Goal: Check status: Check status

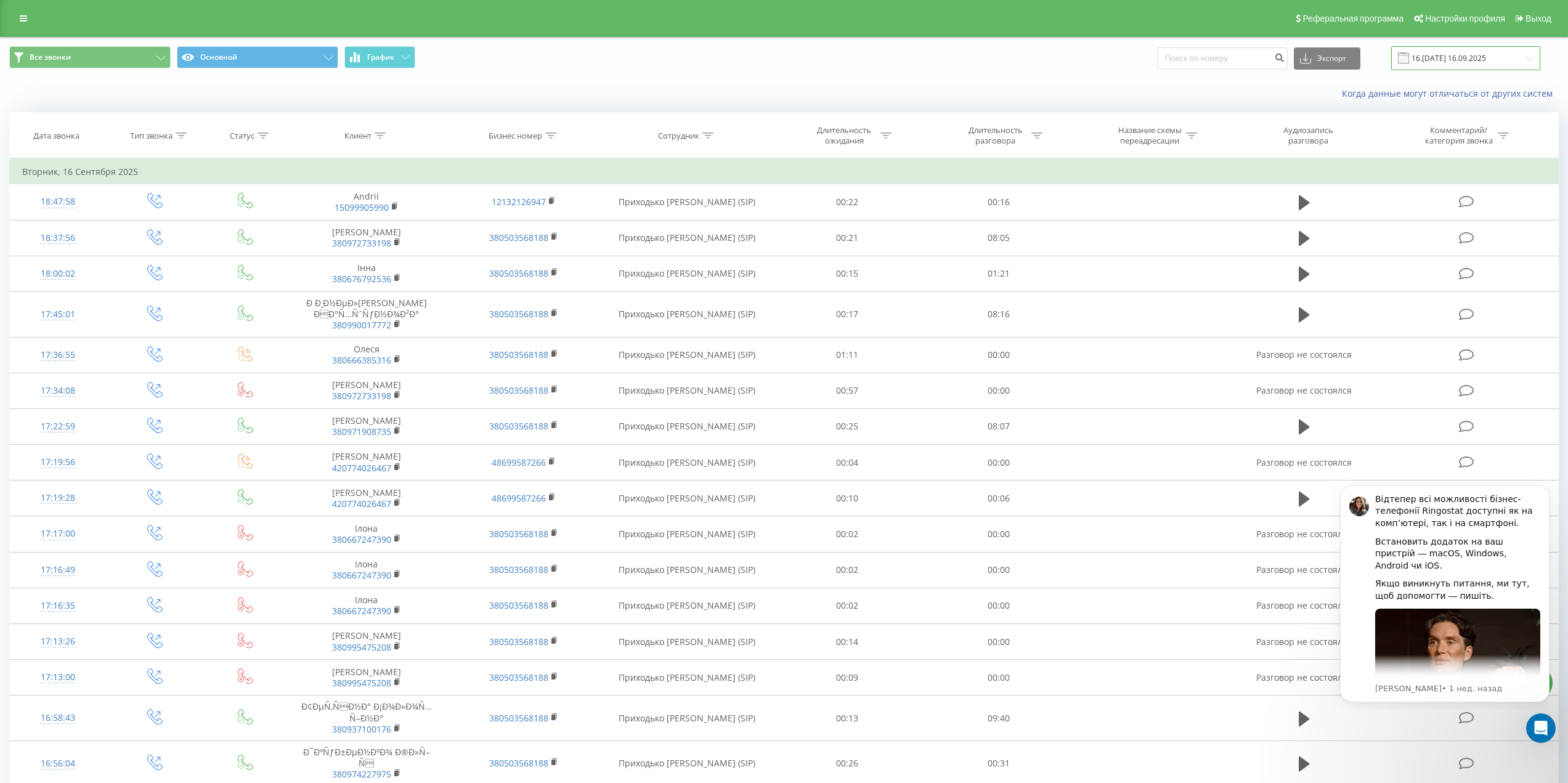
click at [1447, 57] on input "16.[DATE] 16.09.2025" at bounding box center [1464, 58] width 149 height 24
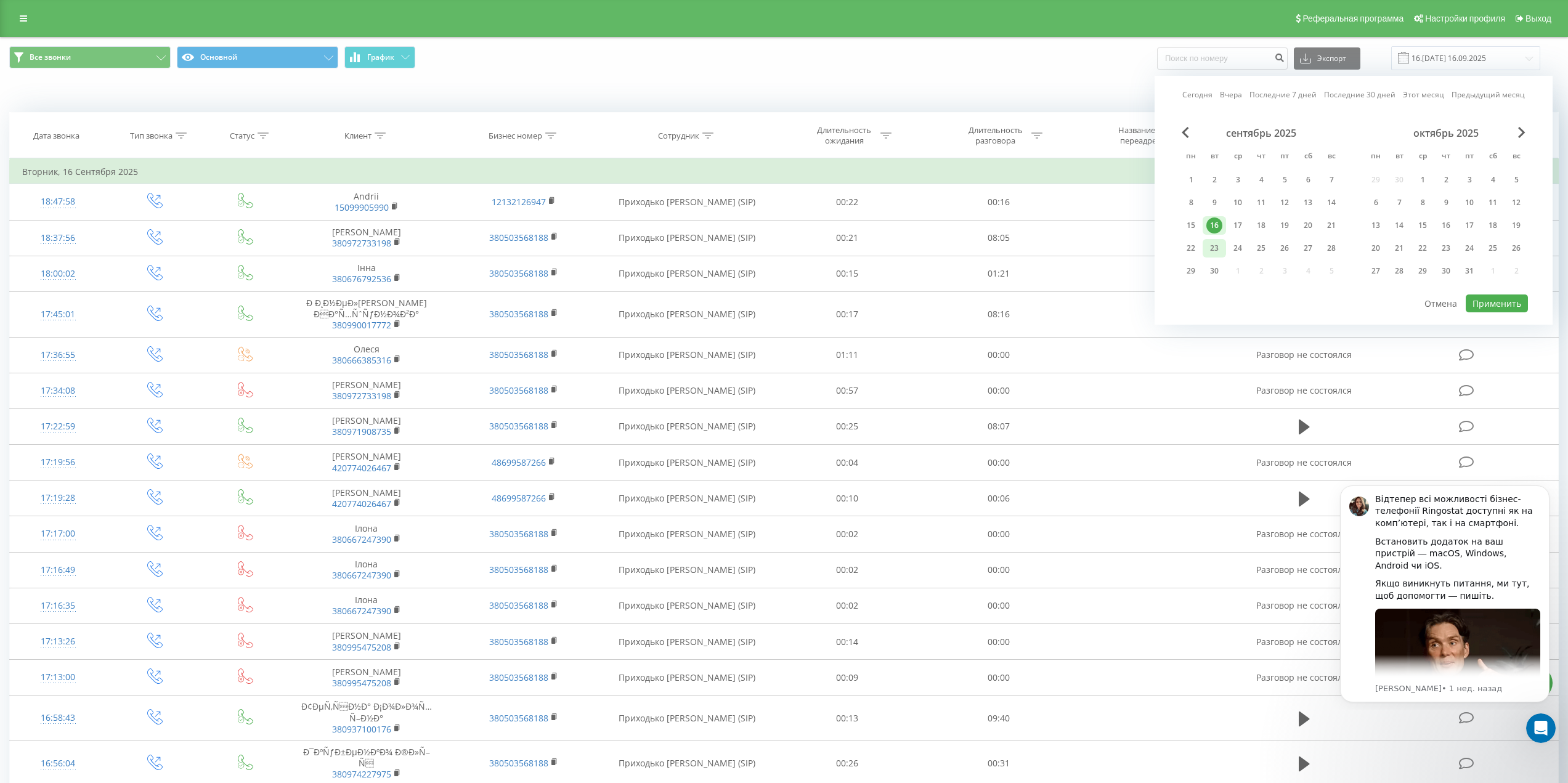
click at [1221, 248] on div "23" at bounding box center [1214, 248] width 16 height 16
click at [1092, 82] on div "Когда данные могут отличаться от других систем" at bounding box center [784, 93] width 1566 height 30
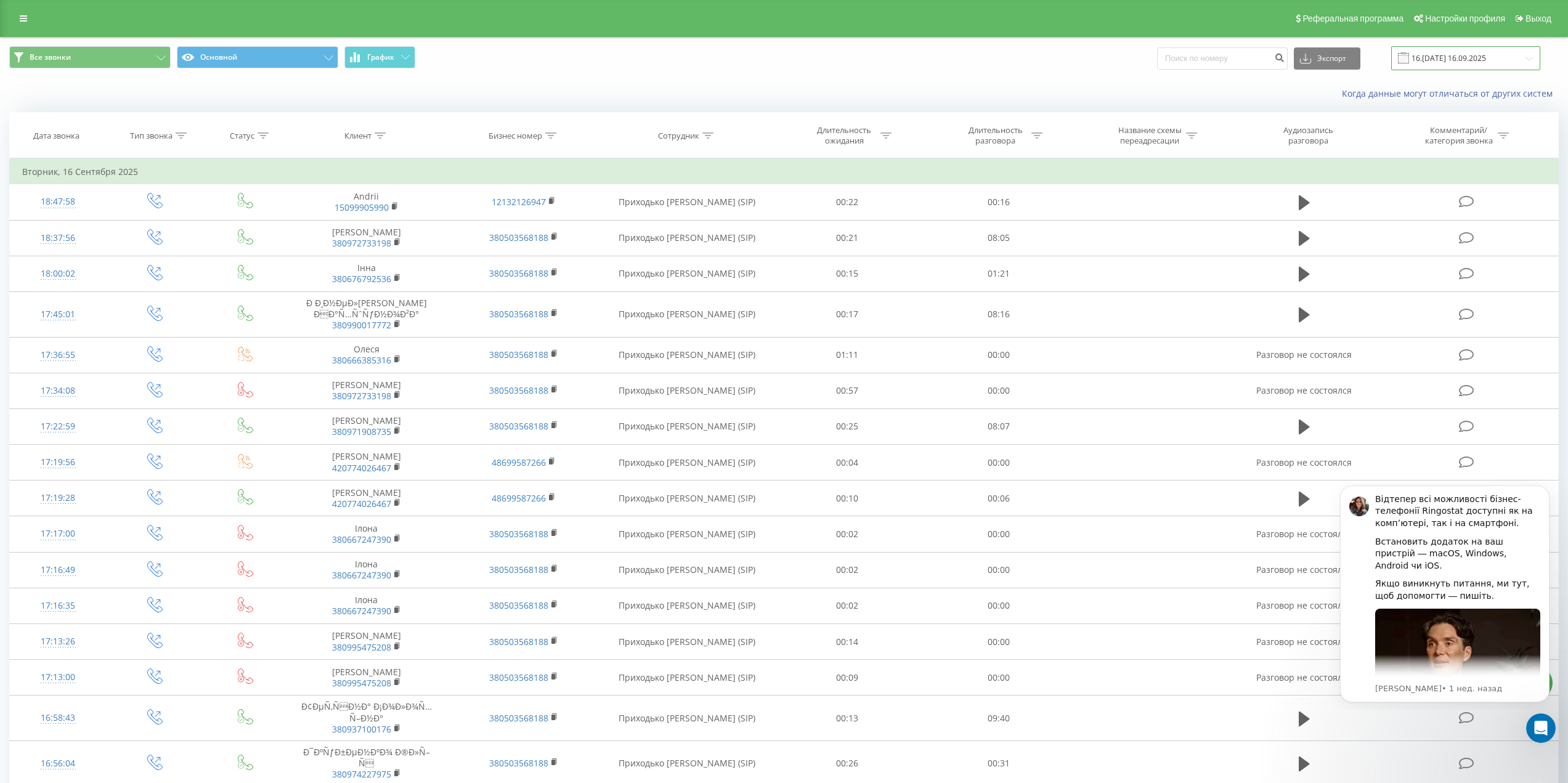
click at [1429, 59] on input "16.[DATE] 16.09.2025" at bounding box center [1464, 58] width 149 height 24
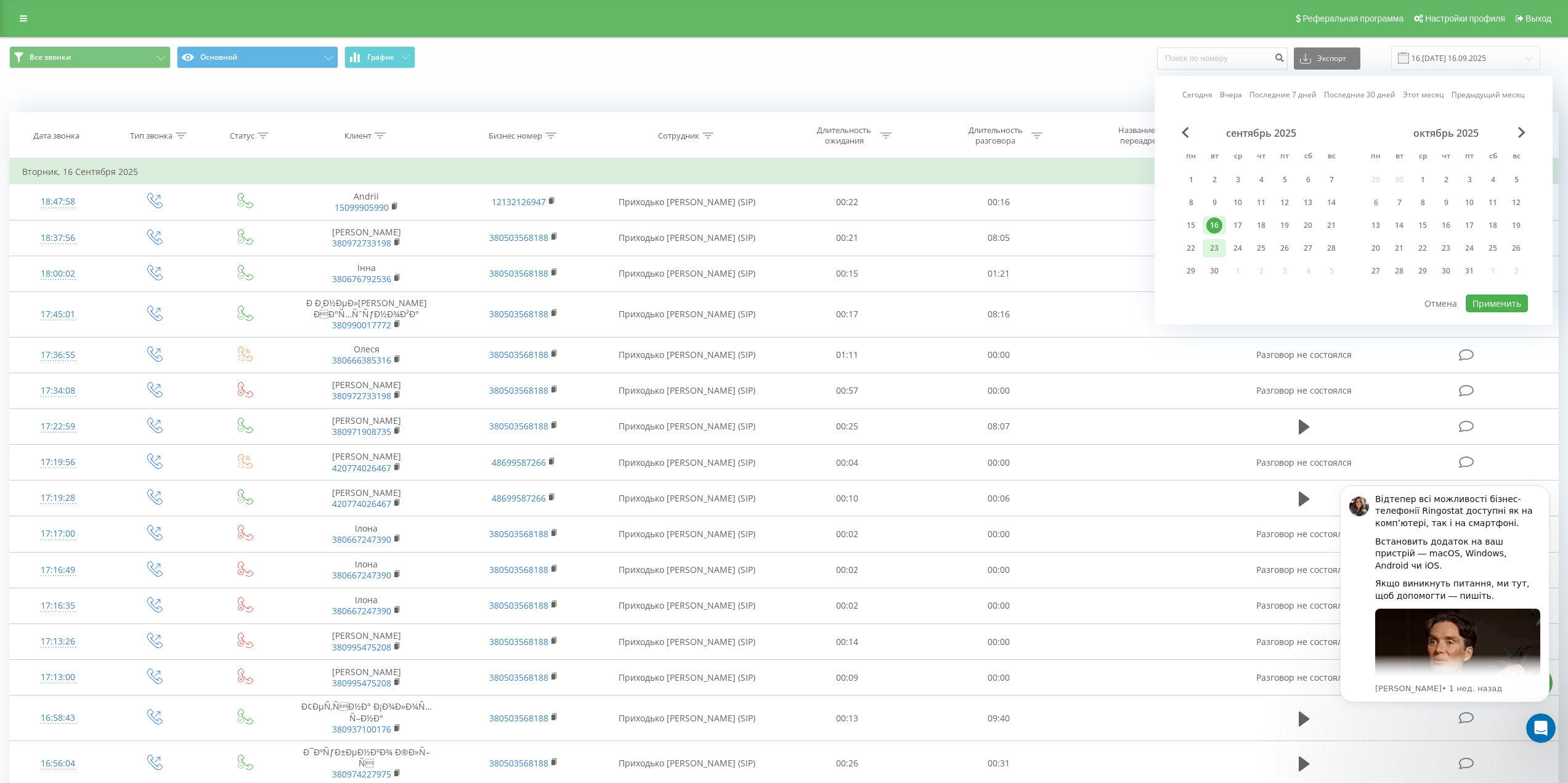
click at [1215, 250] on div "23" at bounding box center [1214, 248] width 16 height 16
click at [1485, 306] on button "Применить" at bounding box center [1496, 303] width 62 height 18
type input "[DATE]9.2[DATE]9.2025"
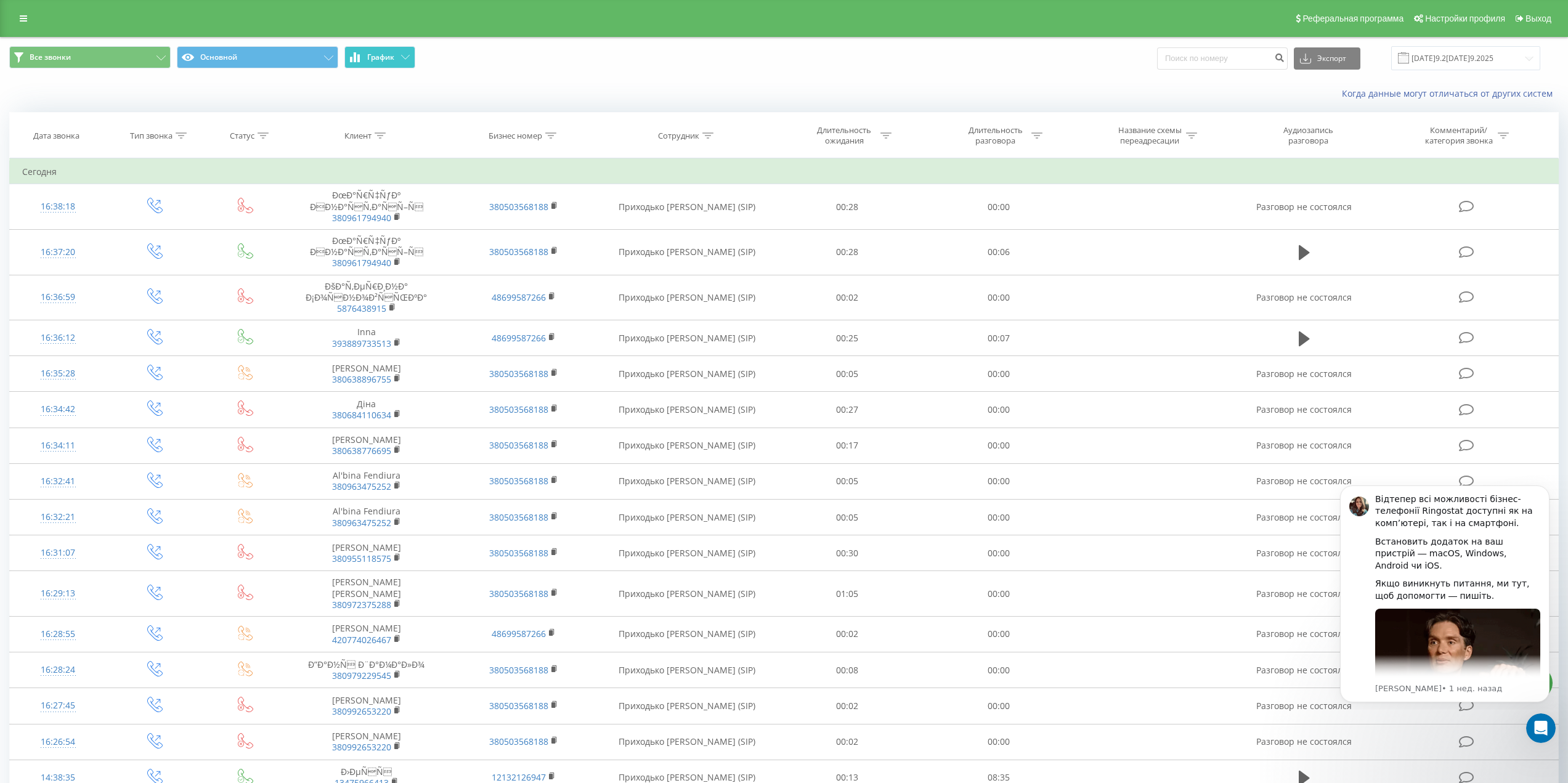
click at [374, 53] on span "График" at bounding box center [381, 57] width 27 height 8
